Goal: Information Seeking & Learning: Find specific fact

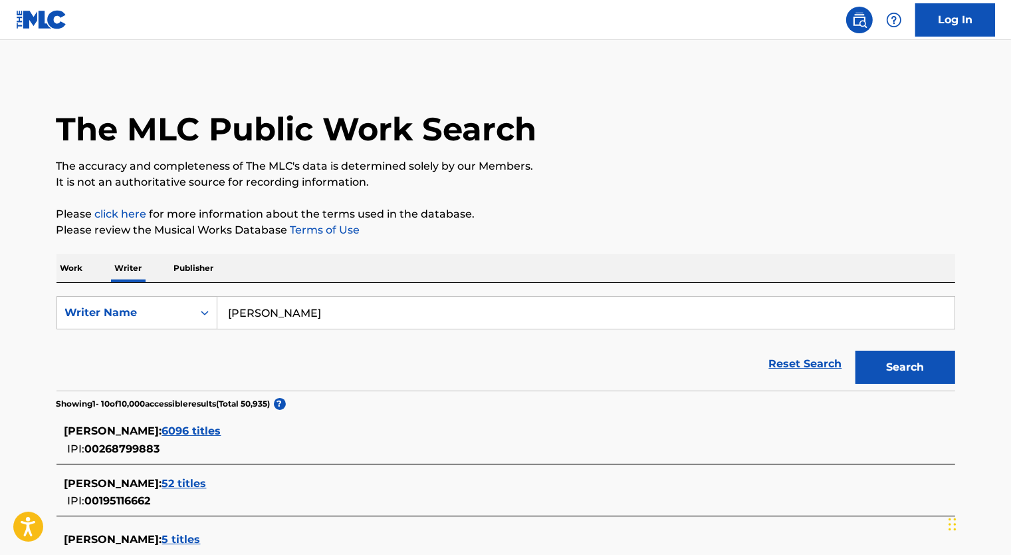
scroll to position [199, 0]
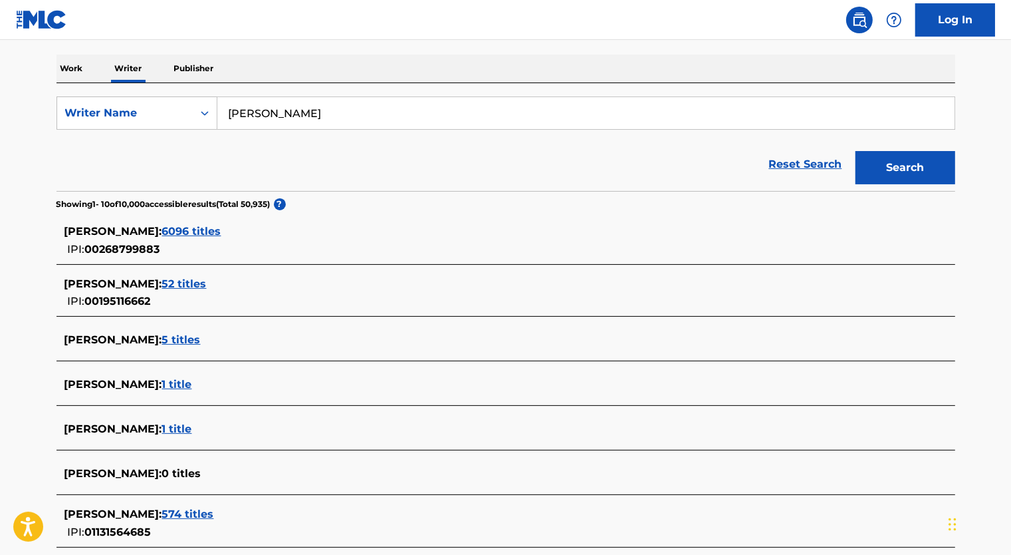
click at [221, 234] on span "6096 titles" at bounding box center [191, 231] width 59 height 13
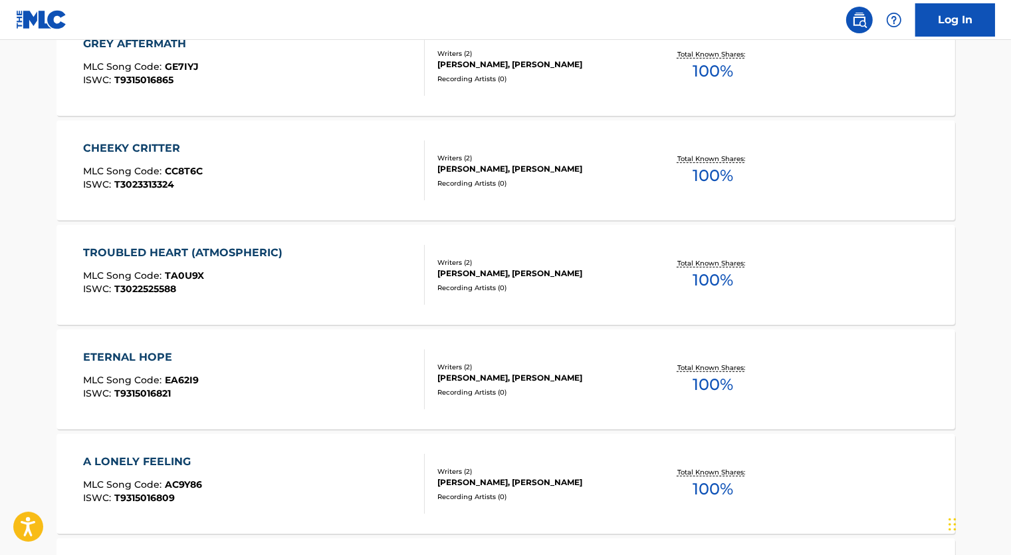
scroll to position [931, 0]
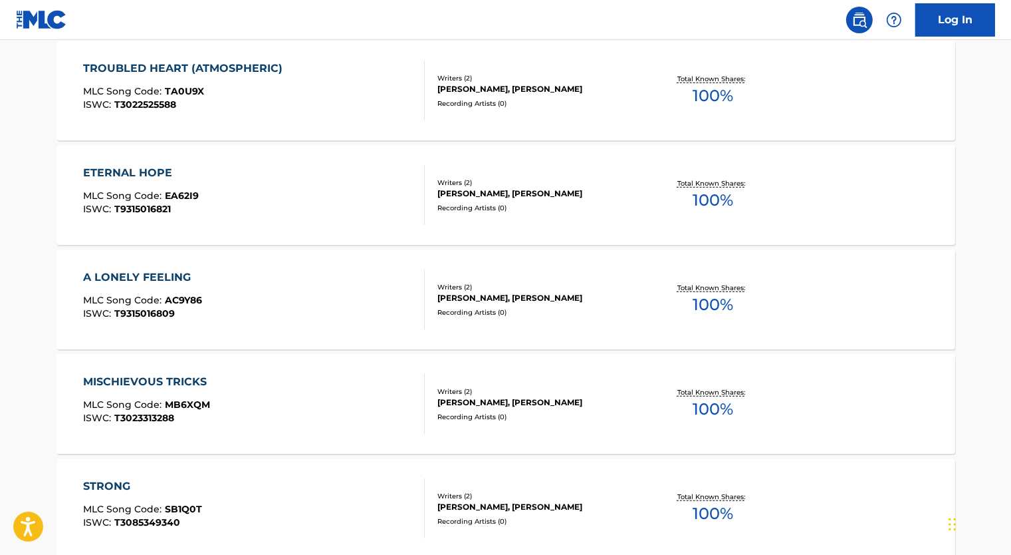
click at [306, 388] on div "MISCHIEVOUS TRICKS MLC Song Code : MB6XQM ISWC : T3023313288" at bounding box center [254, 404] width 342 height 60
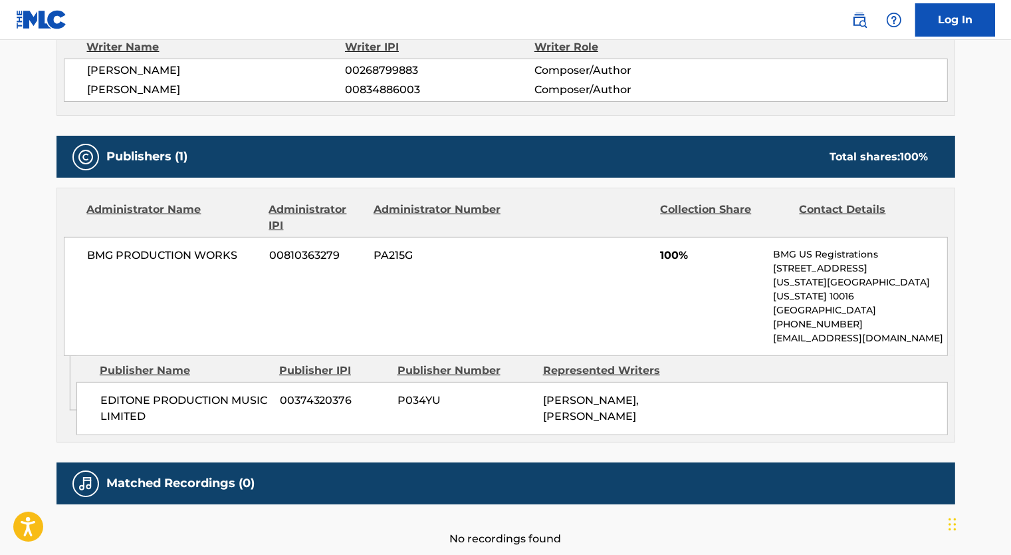
scroll to position [532, 0]
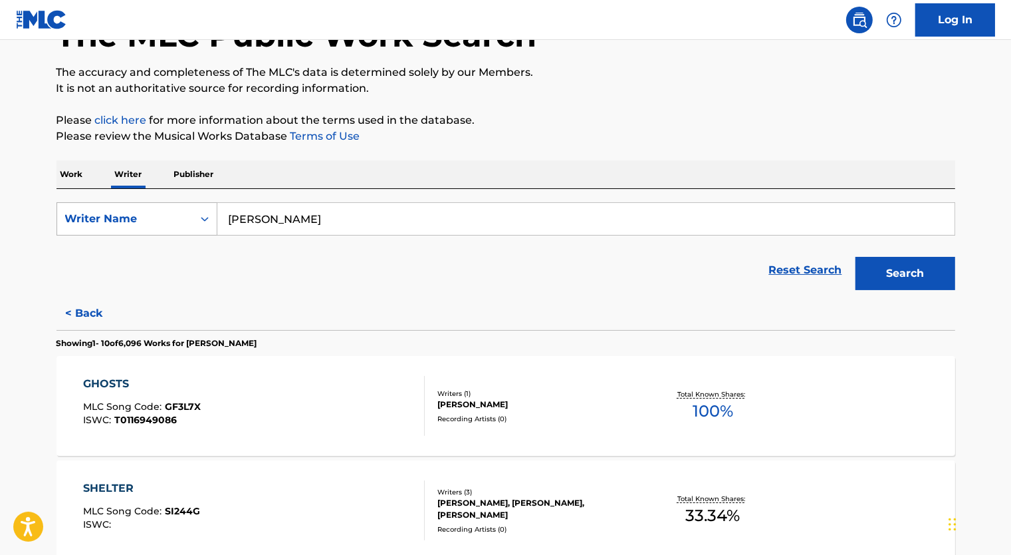
scroll to position [66, 0]
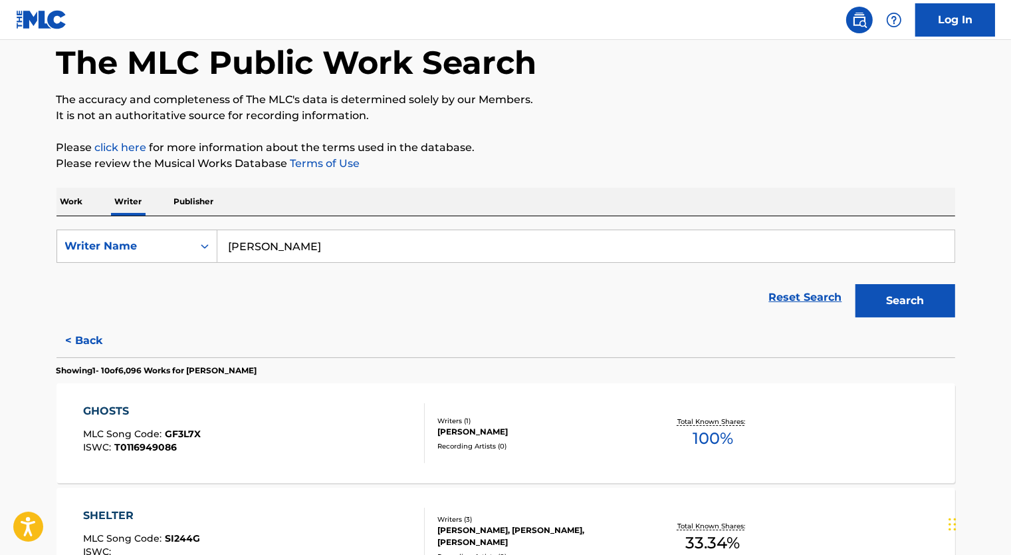
click at [72, 194] on p "Work" at bounding box center [72, 202] width 31 height 28
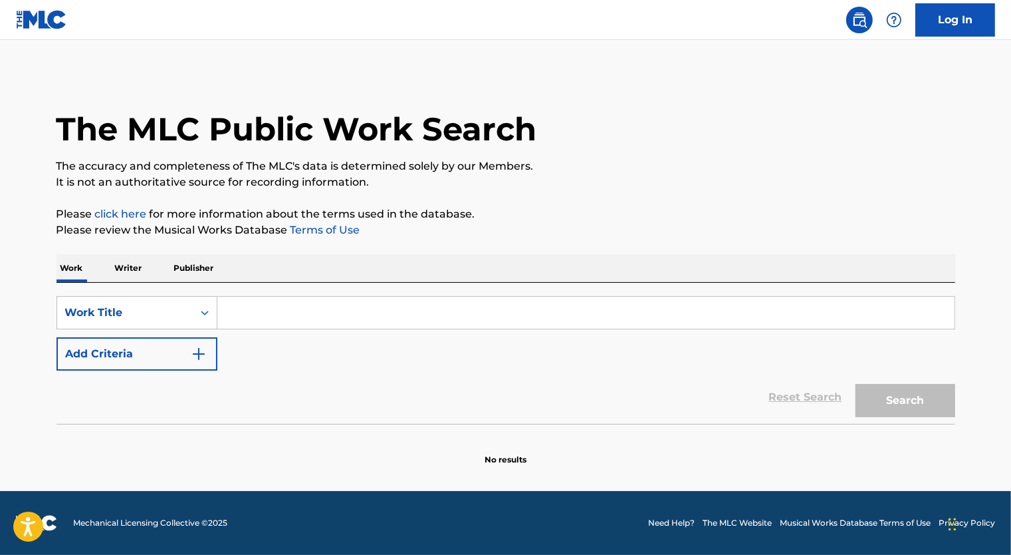
click at [270, 313] on input "Search Form" at bounding box center [585, 313] width 737 height 32
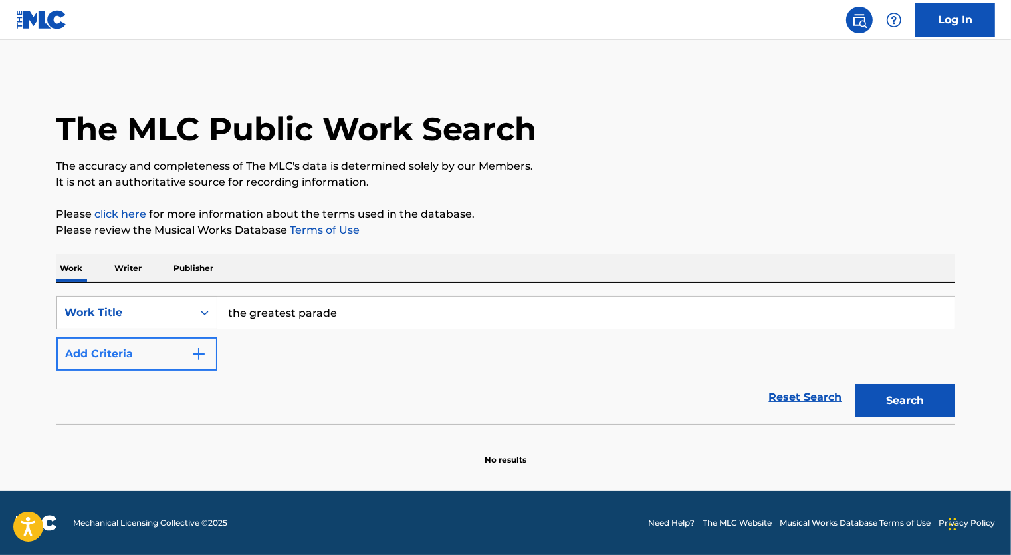
type input "the greatest parade"
click at [173, 356] on button "Add Criteria" at bounding box center [137, 353] width 161 height 33
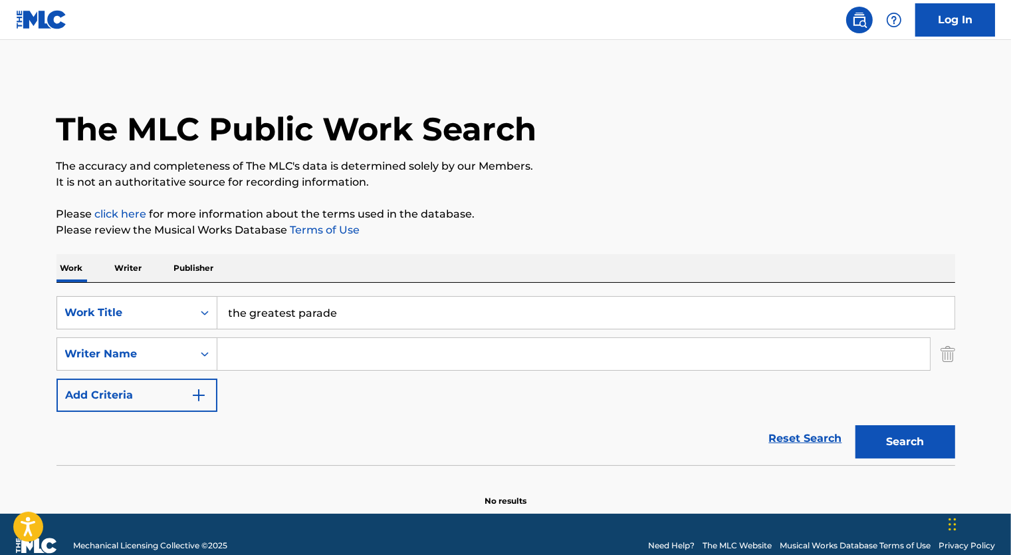
click at [248, 345] on input "Search Form" at bounding box center [573, 354] width 713 height 32
paste input "[EMAIL_ADDRESS][DOMAIN_NAME]"
drag, startPoint x: 426, startPoint y: 358, endPoint x: 168, endPoint y: 356, distance: 258.0
click at [168, 356] on div "SearchWithCriteria5e9d17c4-232a-4e5f-8c71-843925ec5ad3 Writer Name [EMAIL_ADDRE…" at bounding box center [506, 353] width 899 height 33
type input "[PERSON_NAME]"
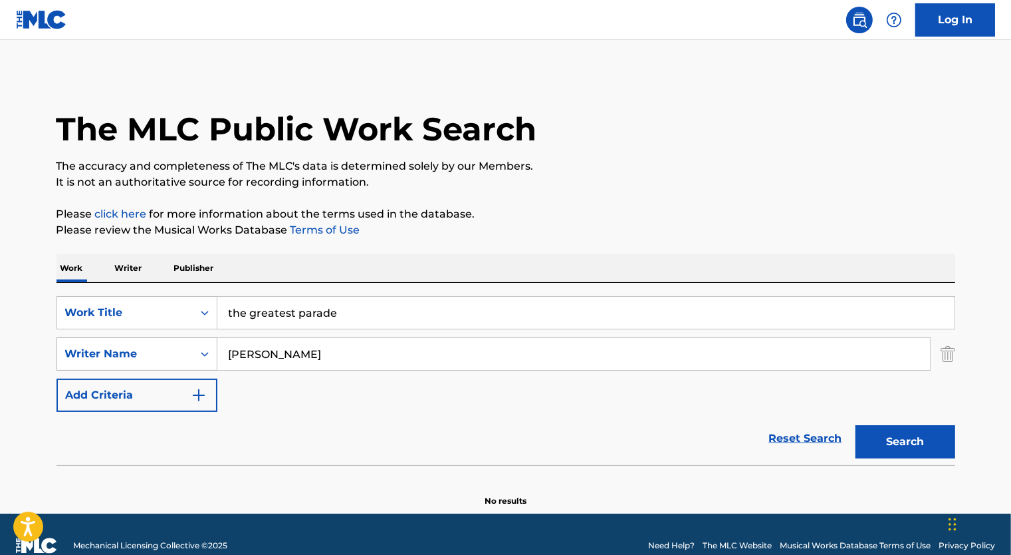
click at [856, 425] on button "Search" at bounding box center [906, 441] width 100 height 33
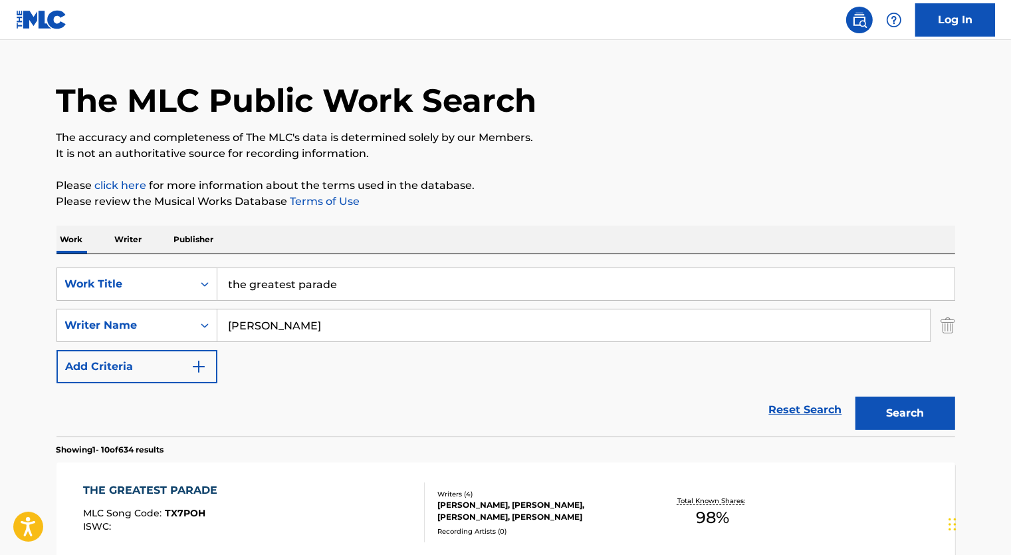
scroll to position [266, 0]
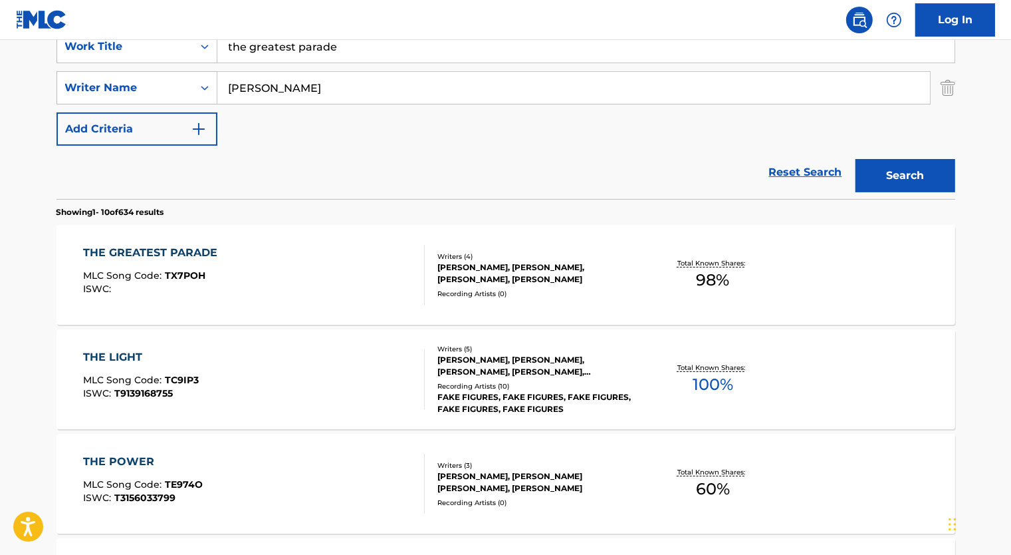
click at [414, 273] on div at bounding box center [419, 275] width 11 height 60
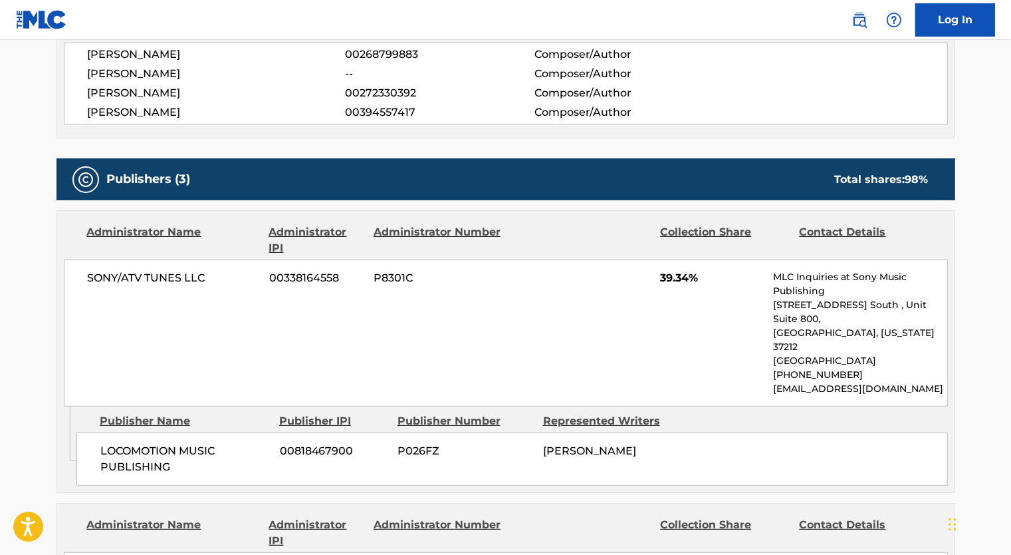
scroll to position [465, 0]
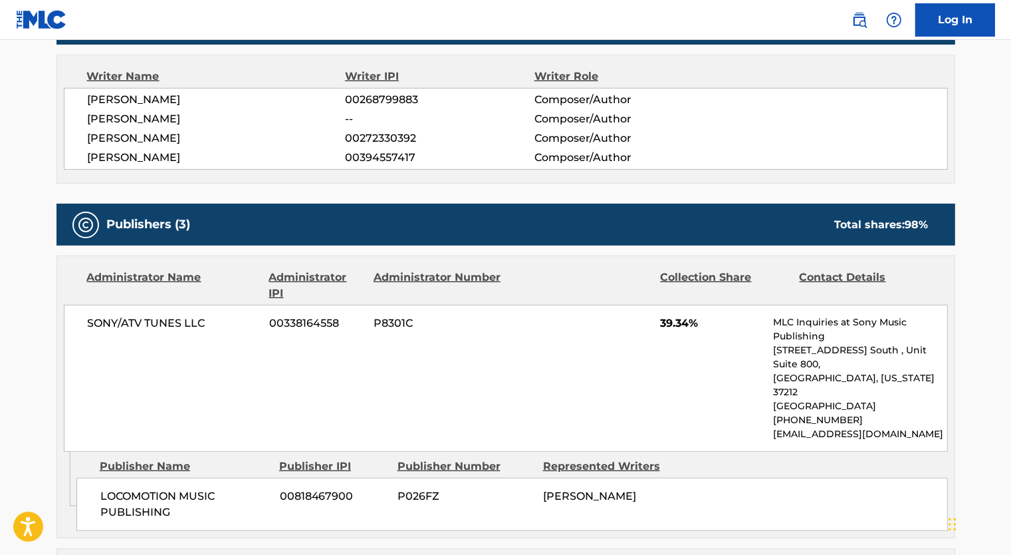
click at [368, 98] on span "00268799883" at bounding box center [439, 100] width 189 height 16
copy span "00268799883"
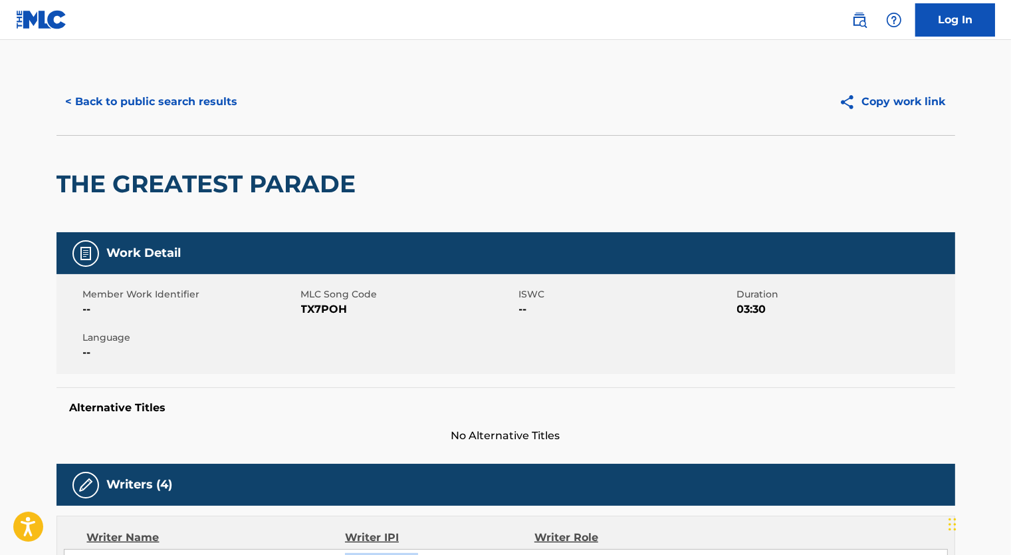
scroll to position [0, 0]
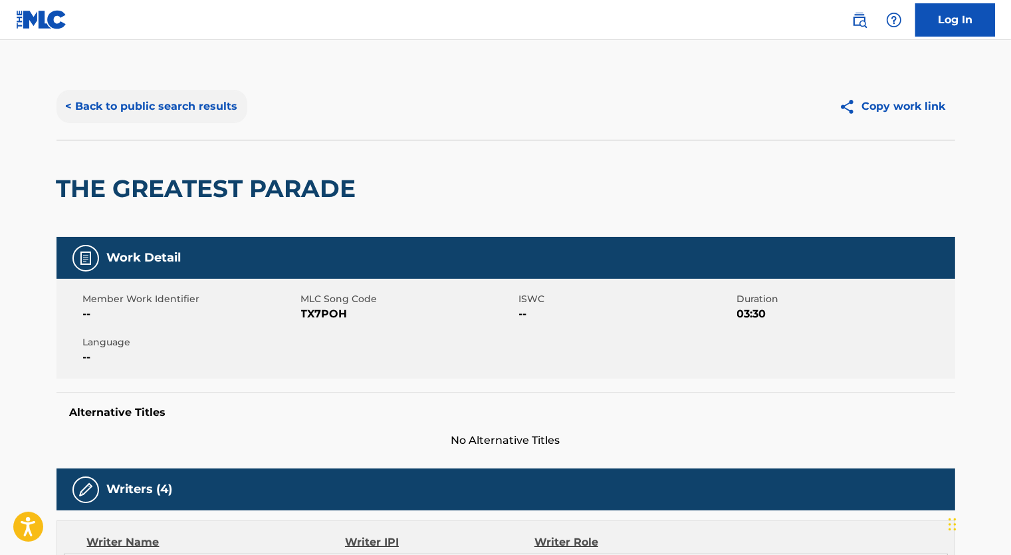
click at [204, 105] on button "< Back to public search results" at bounding box center [152, 106] width 191 height 33
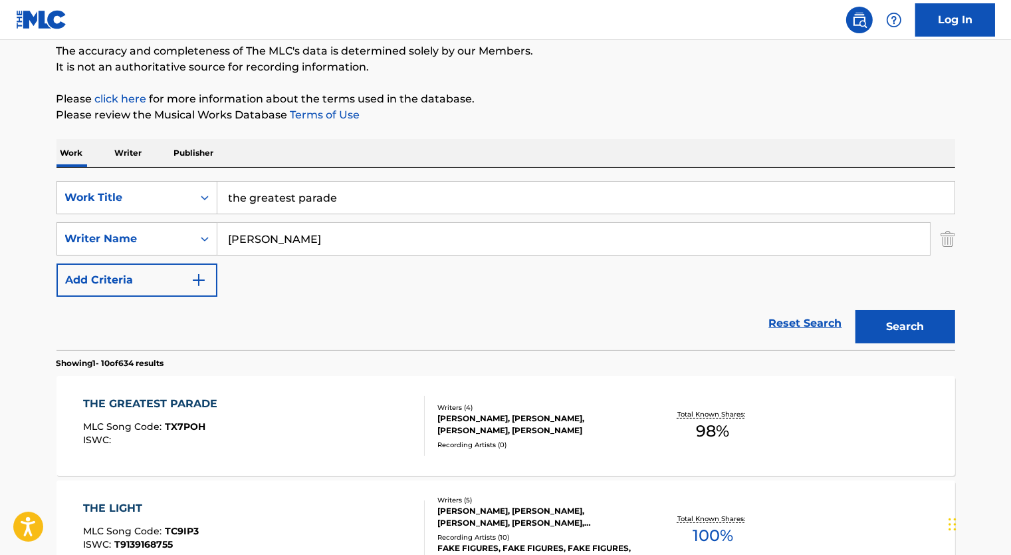
scroll to position [66, 0]
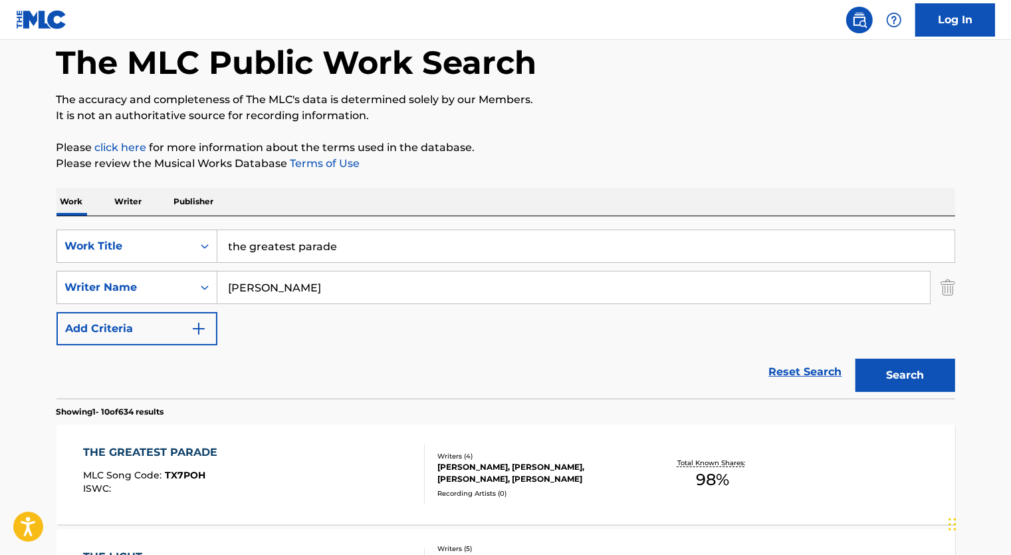
click at [140, 198] on p "Writer" at bounding box center [128, 202] width 35 height 28
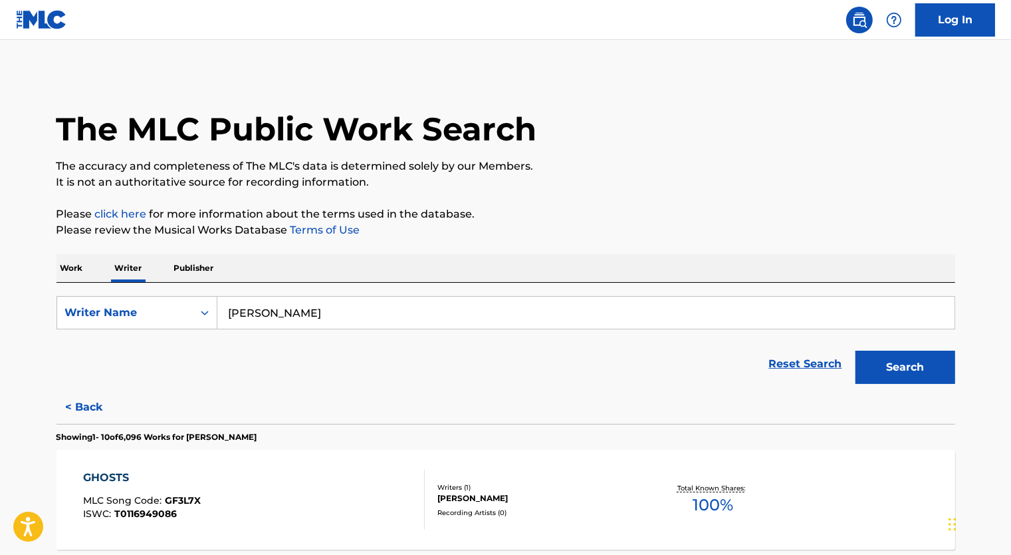
click at [74, 271] on p "Work" at bounding box center [72, 268] width 31 height 28
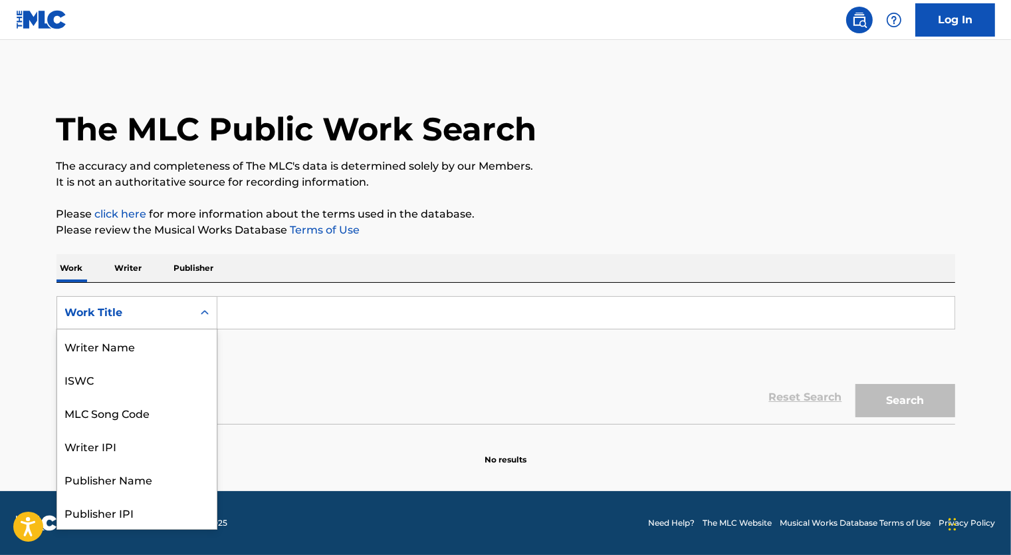
click at [189, 313] on div "Work Title" at bounding box center [125, 312] width 136 height 25
click at [164, 377] on div "Writer IPI" at bounding box center [137, 378] width 160 height 33
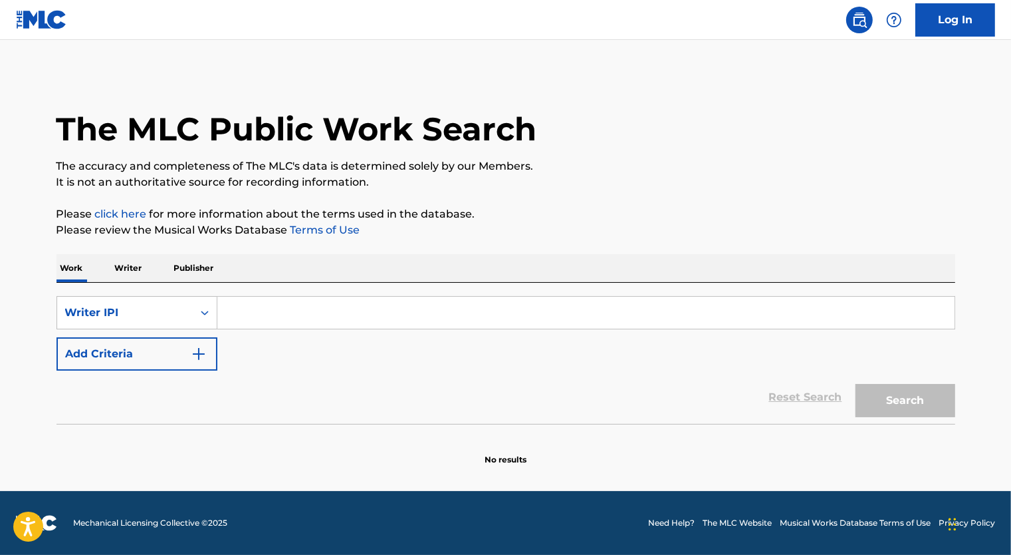
click at [233, 317] on input "Search Form" at bounding box center [585, 313] width 737 height 32
paste input "00268799883"
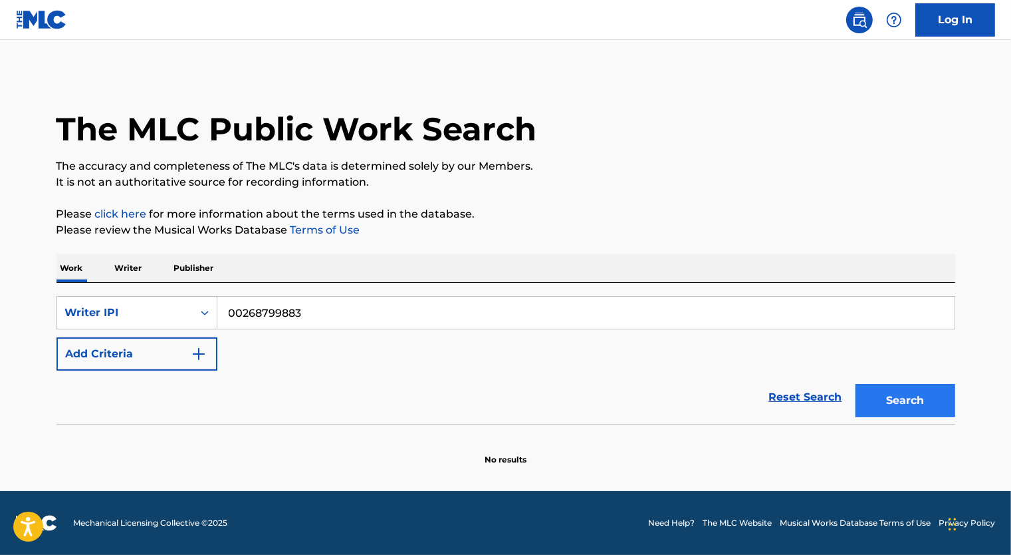
type input "00268799883"
click at [891, 396] on button "Search" at bounding box center [906, 400] width 100 height 33
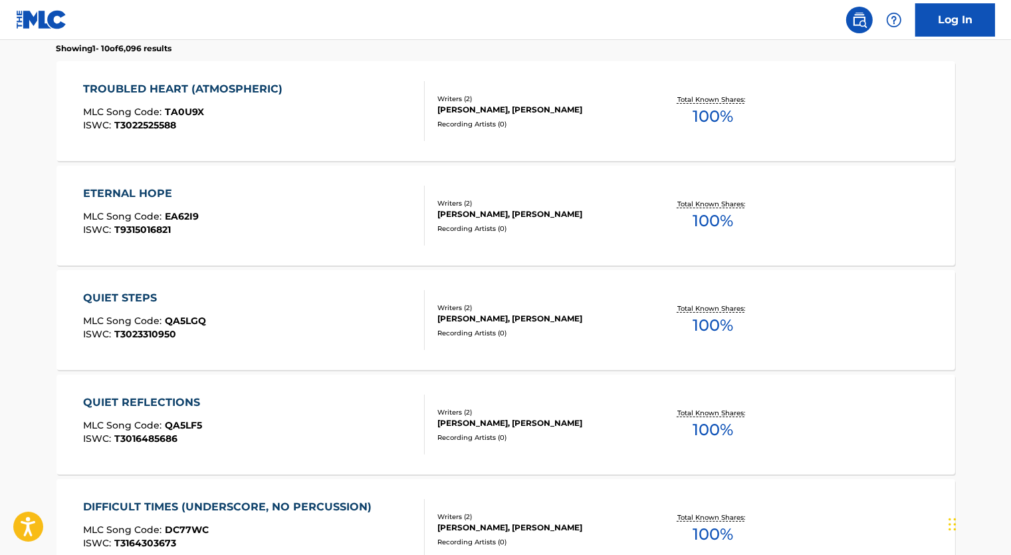
scroll to position [399, 0]
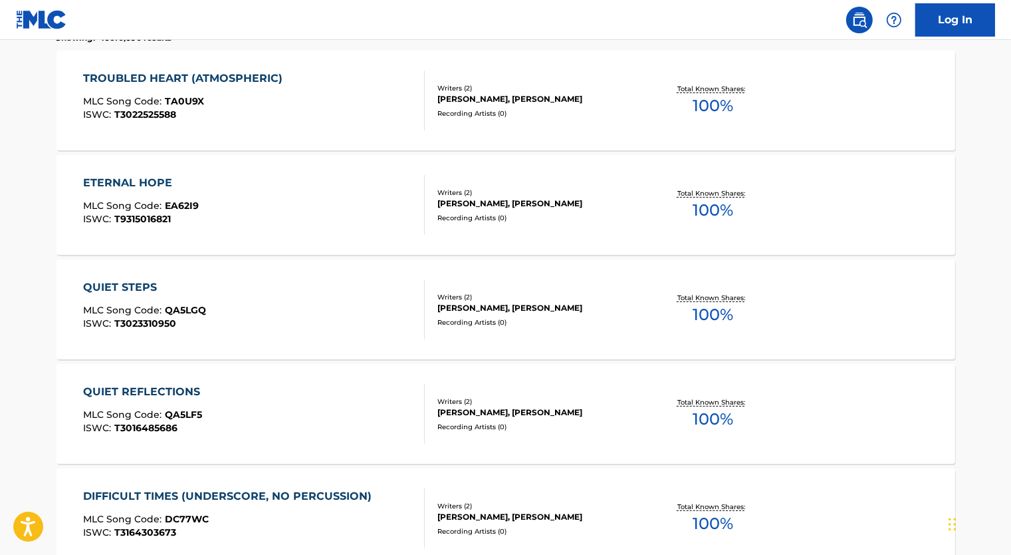
click at [348, 304] on div "QUIET STEPS MLC Song Code : QA5LGQ ISWC : T3023310950" at bounding box center [254, 309] width 342 height 60
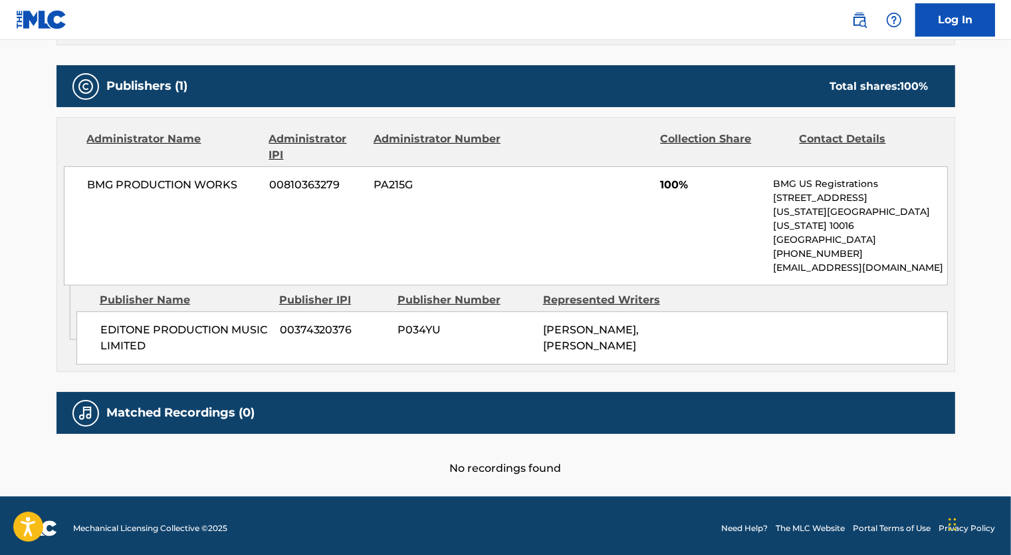
scroll to position [569, 0]
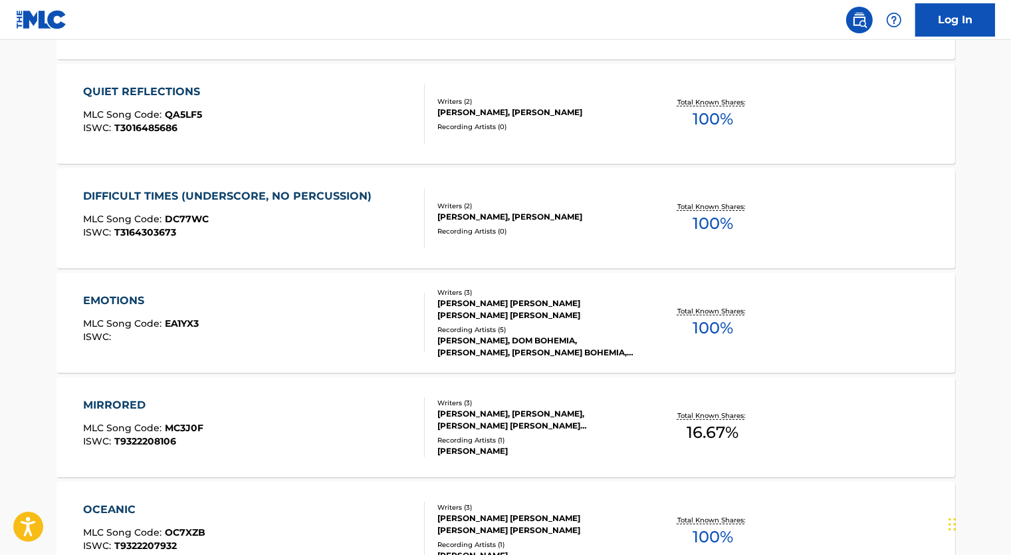
scroll to position [700, 0]
click at [325, 318] on div "EMOTIONS MLC Song Code : EA1YX3 ISWC :" at bounding box center [254, 322] width 342 height 60
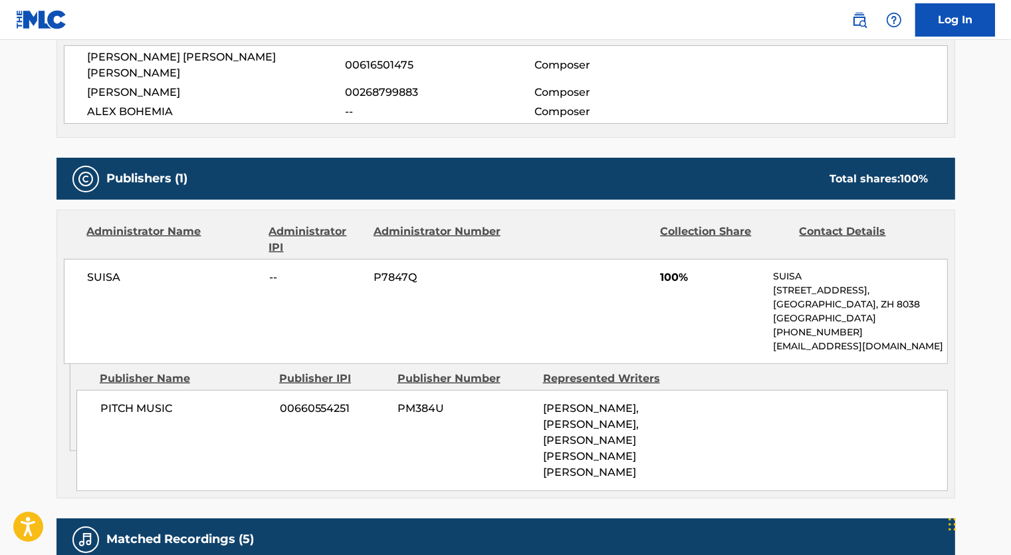
scroll to position [598, 0]
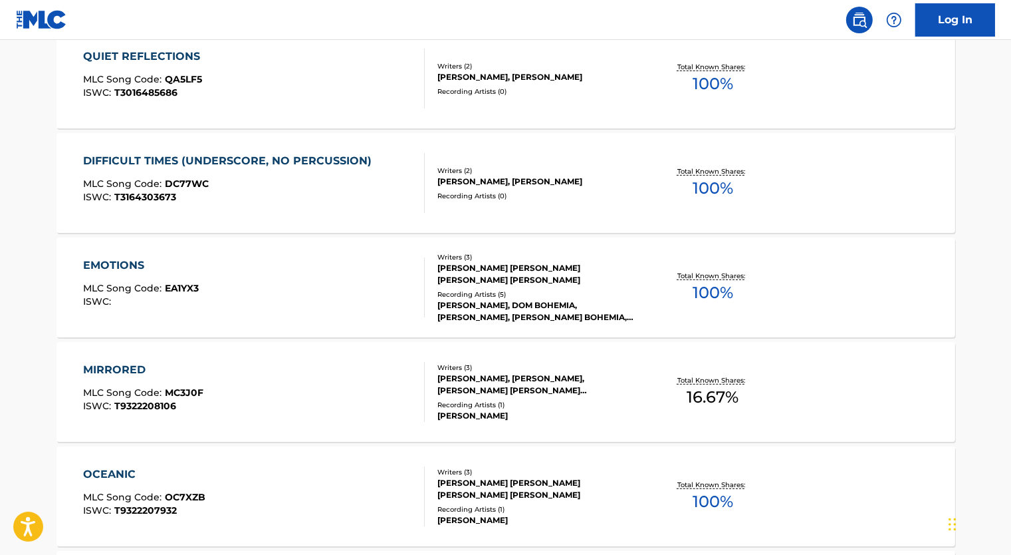
scroll to position [1000, 0]
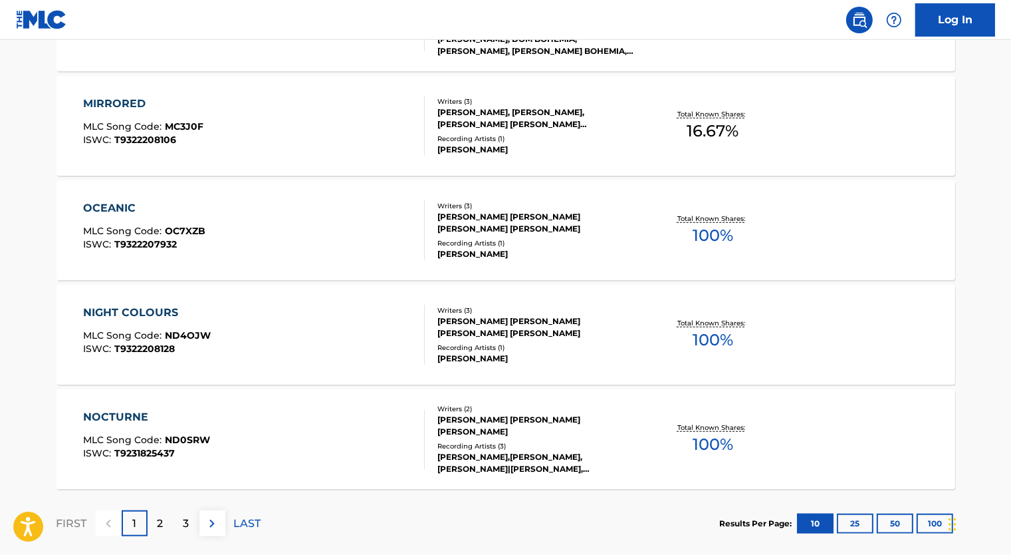
click at [315, 354] on div "NIGHT COLOURS MLC Song Code : ND4OJW ISWC : T9322208128" at bounding box center [254, 335] width 342 height 60
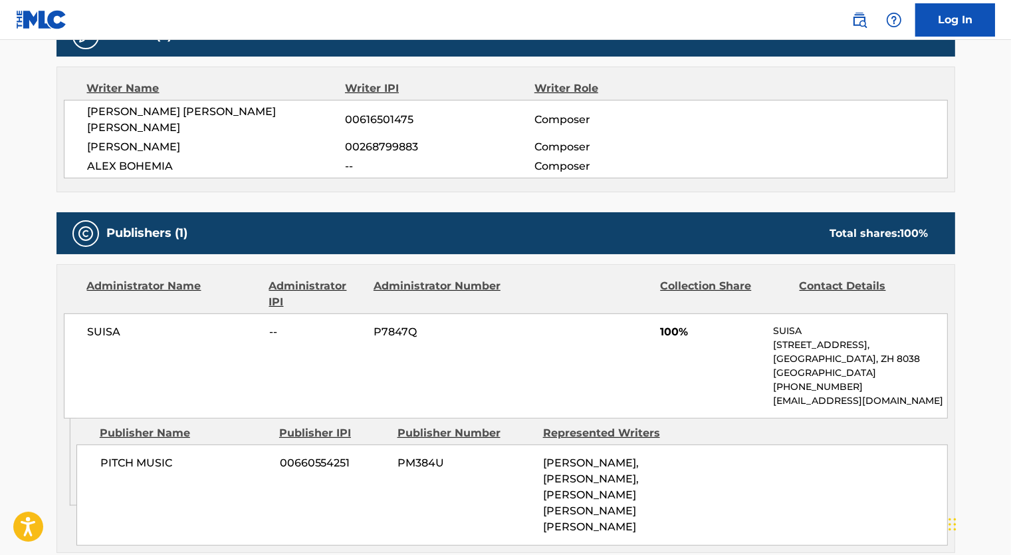
scroll to position [532, 0]
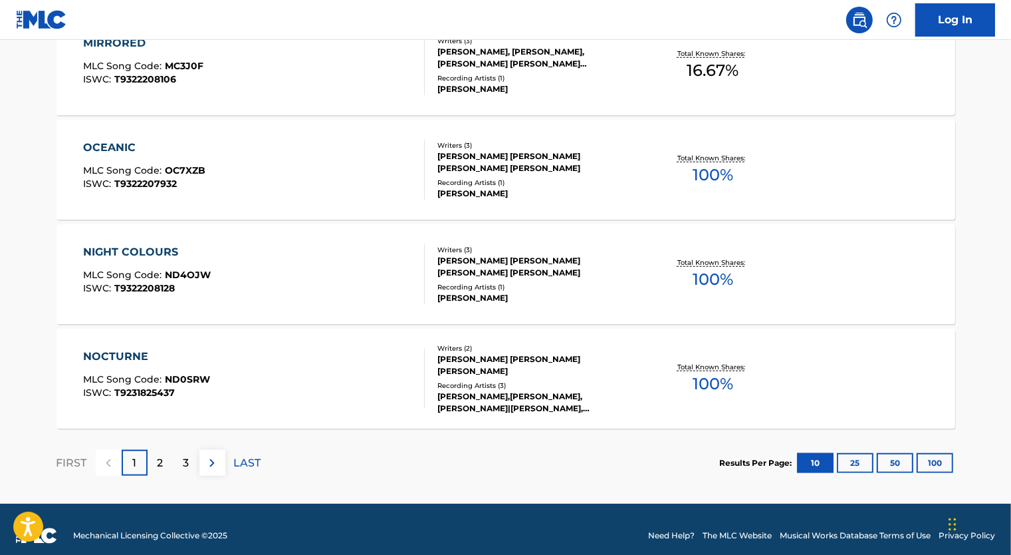
scroll to position [1073, 0]
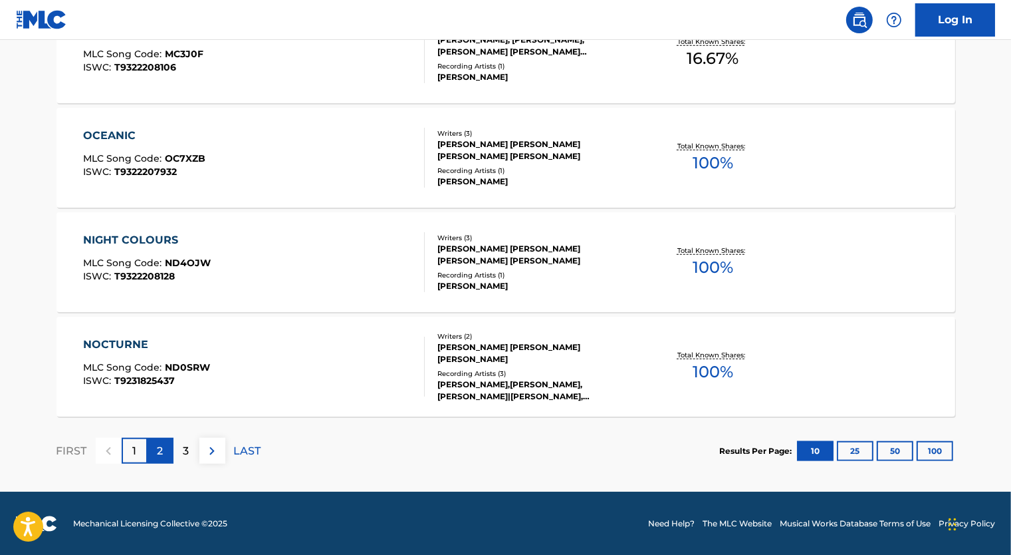
click at [156, 452] on div "2" at bounding box center [161, 451] width 26 height 26
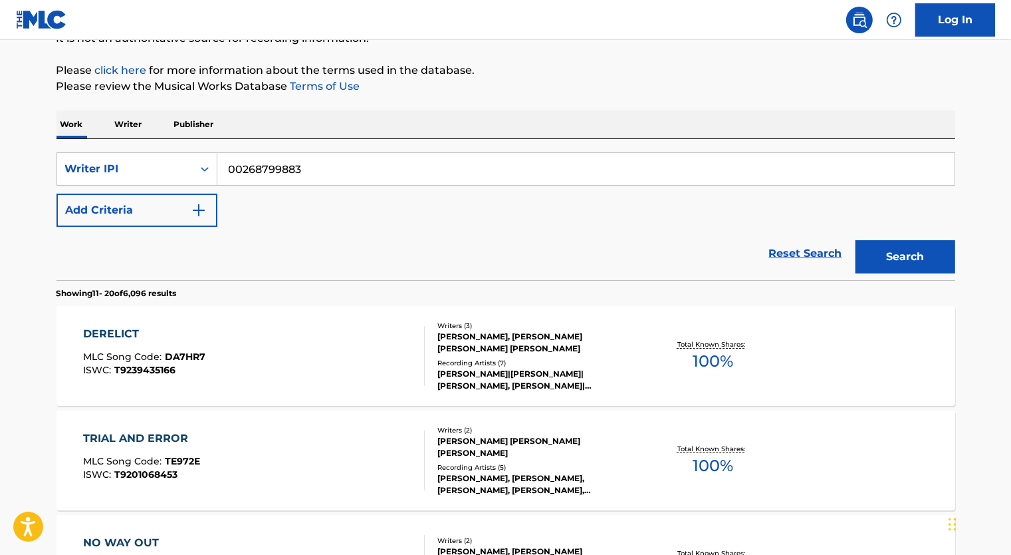
scroll to position [142, 0]
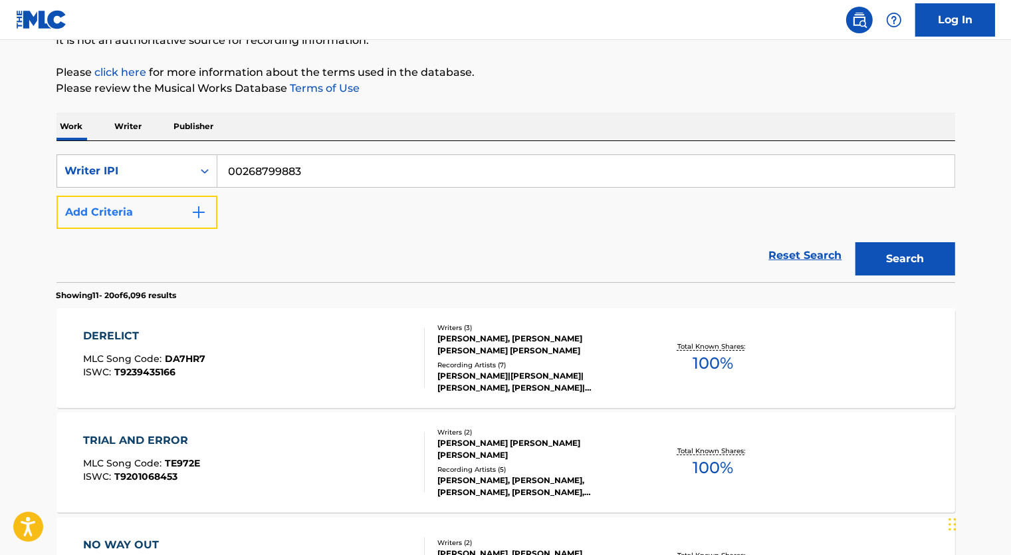
click at [158, 217] on button "Add Criteria" at bounding box center [137, 212] width 161 height 33
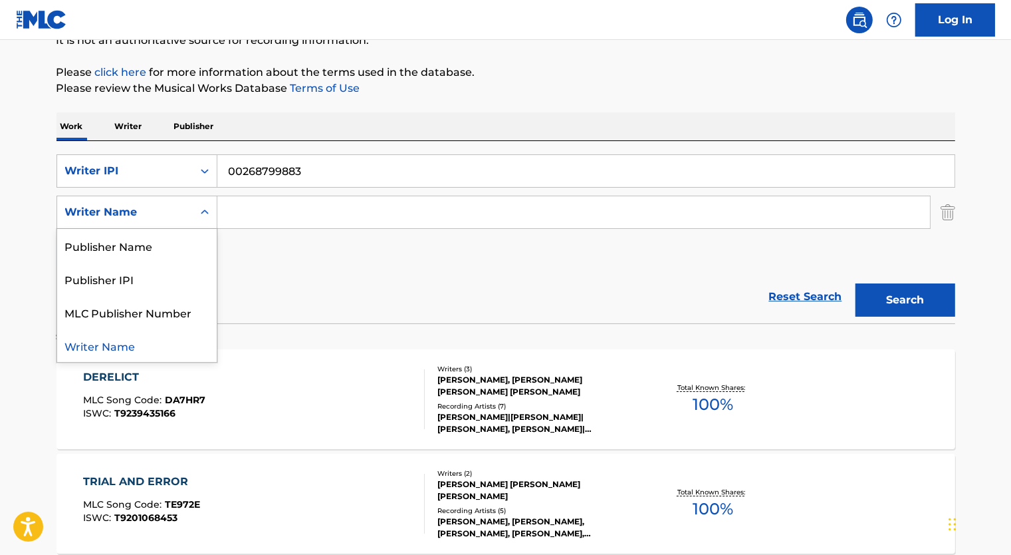
click at [179, 219] on div "Writer Name" at bounding box center [125, 211] width 136 height 25
click at [150, 338] on div "Writer Name" at bounding box center [137, 345] width 160 height 33
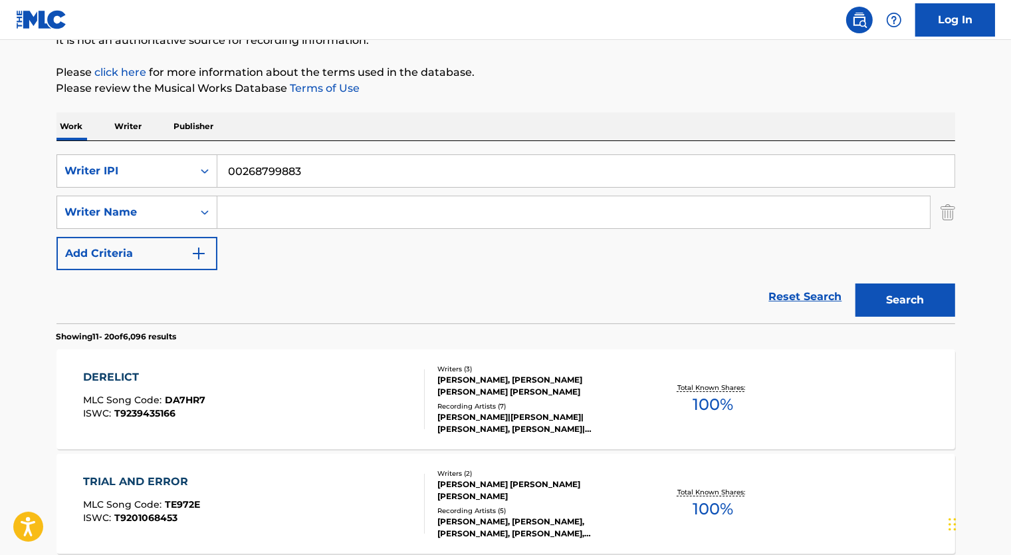
click at [244, 207] on input "Search Form" at bounding box center [573, 212] width 713 height 32
type input "[PERSON_NAME]"
click at [856, 283] on button "Search" at bounding box center [906, 299] width 100 height 33
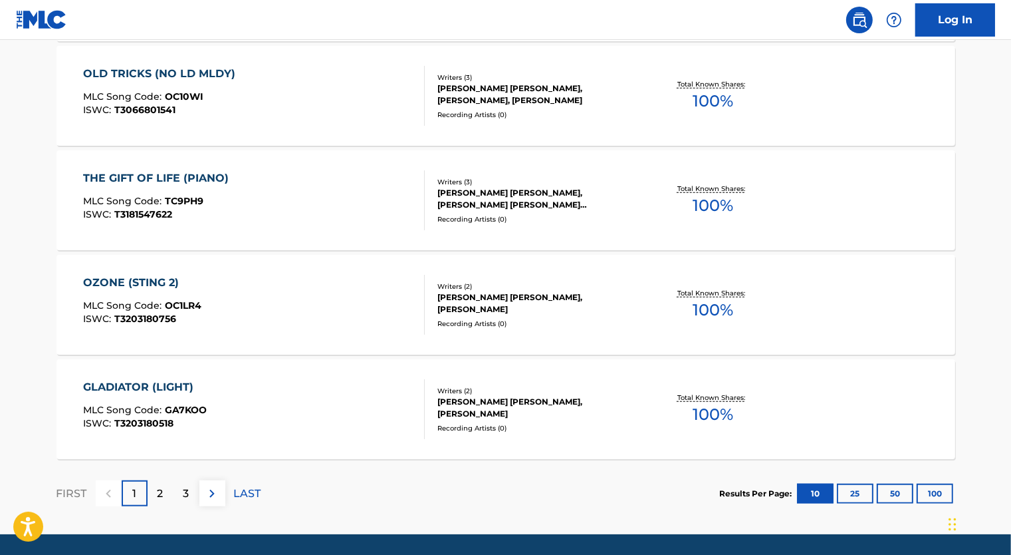
scroll to position [1114, 0]
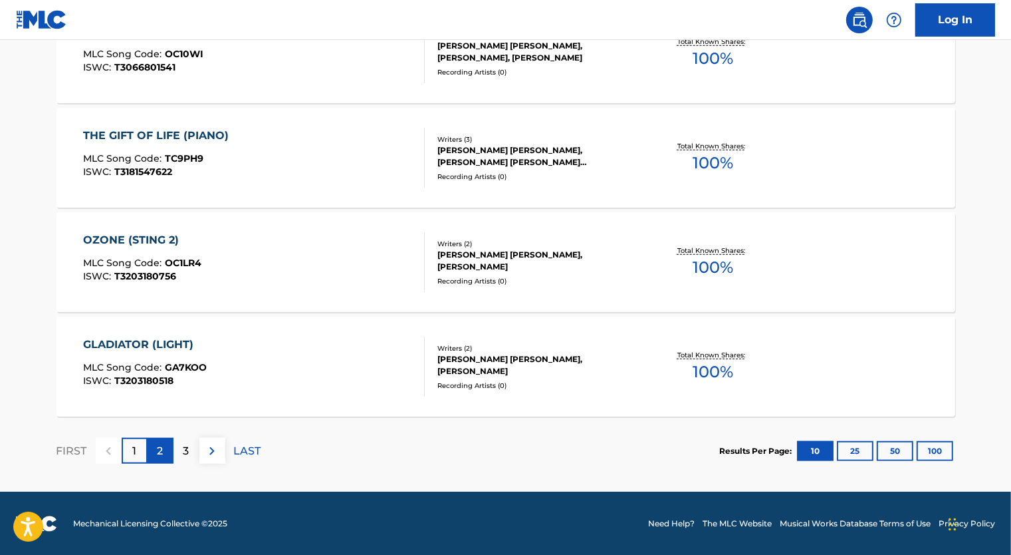
click at [154, 448] on div "2" at bounding box center [161, 451] width 26 height 26
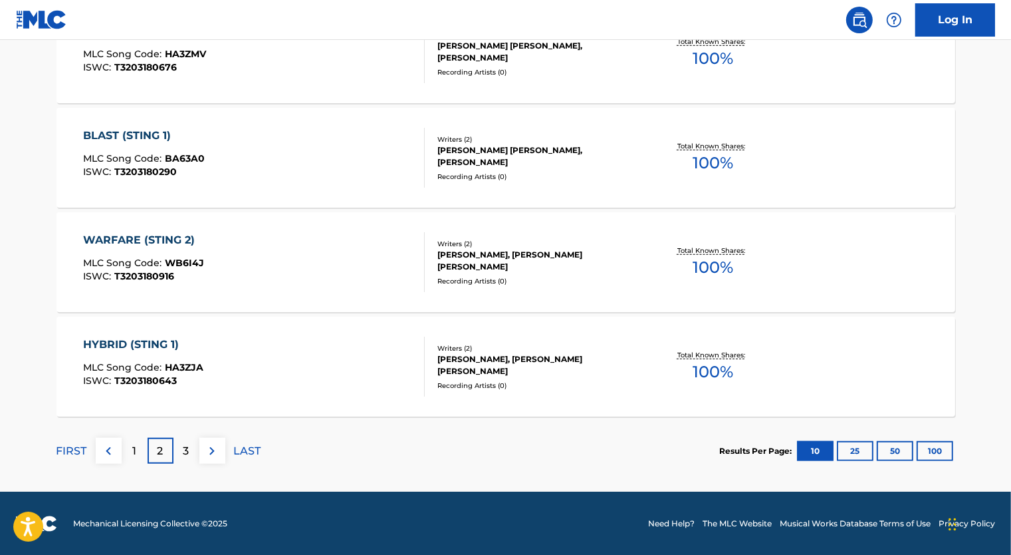
click at [265, 360] on div "HYBRID (STING 1) MLC Song Code : HA3ZJA ISWC : T3203180643" at bounding box center [254, 366] width 342 height 60
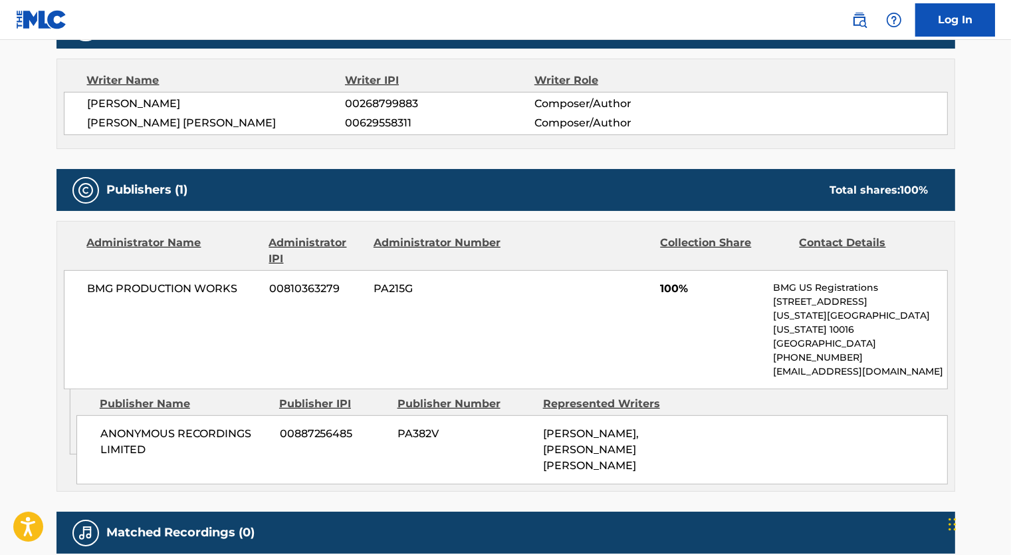
scroll to position [465, 0]
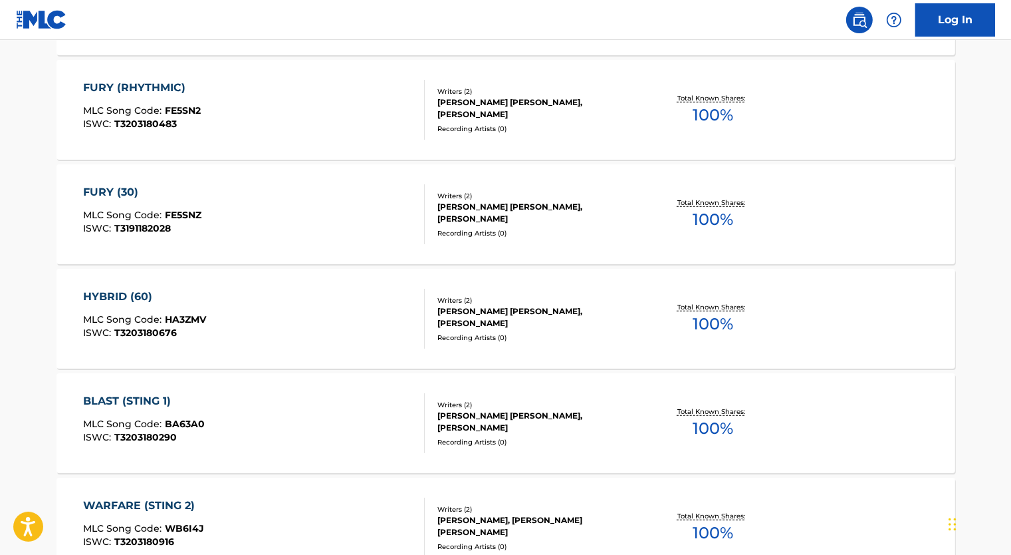
scroll to position [848, 0]
